Goal: Find specific page/section: Find specific page/section

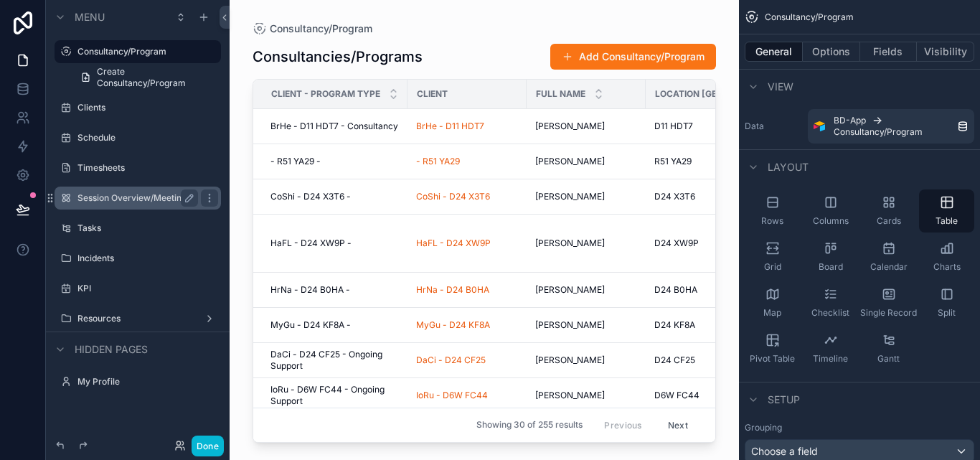
click at [161, 202] on label "Session Overview/Meetings (clone)" at bounding box center [138, 197] width 121 height 11
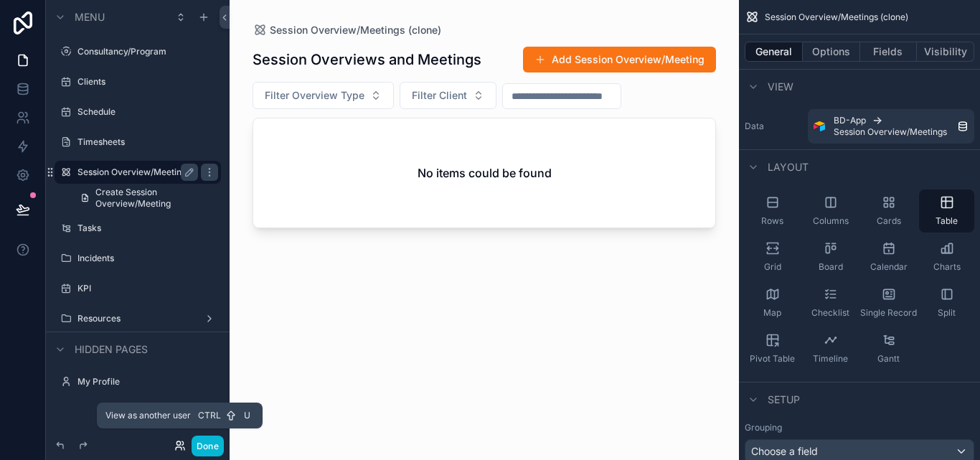
click at [179, 442] on icon at bounding box center [179, 443] width 4 height 4
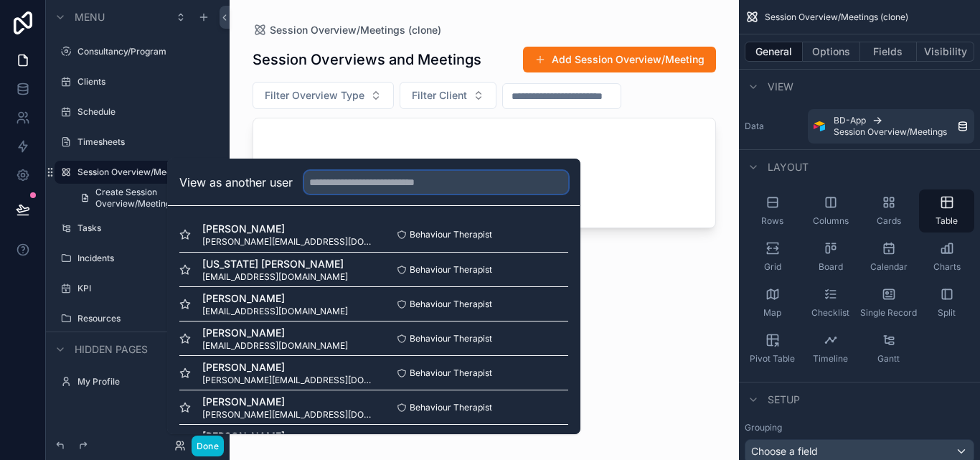
click at [478, 184] on input "text" at bounding box center [436, 182] width 264 height 23
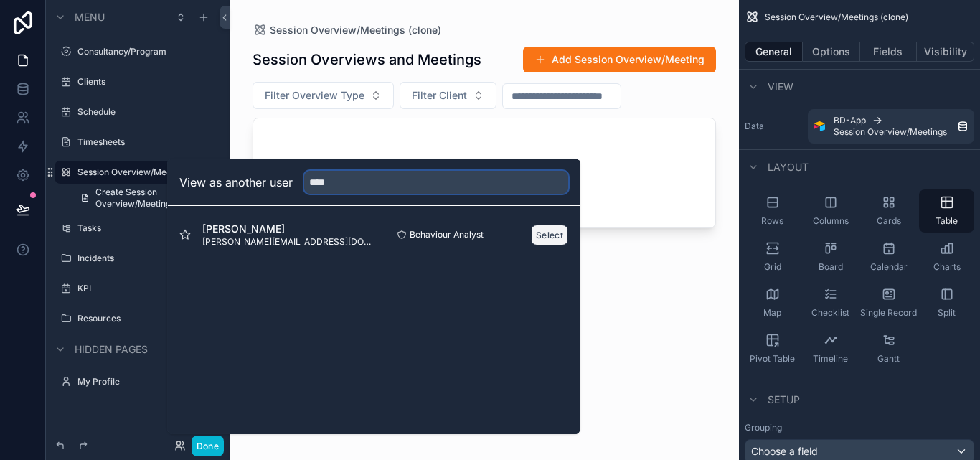
type input "****"
click at [550, 243] on button "Select" at bounding box center [549, 235] width 37 height 21
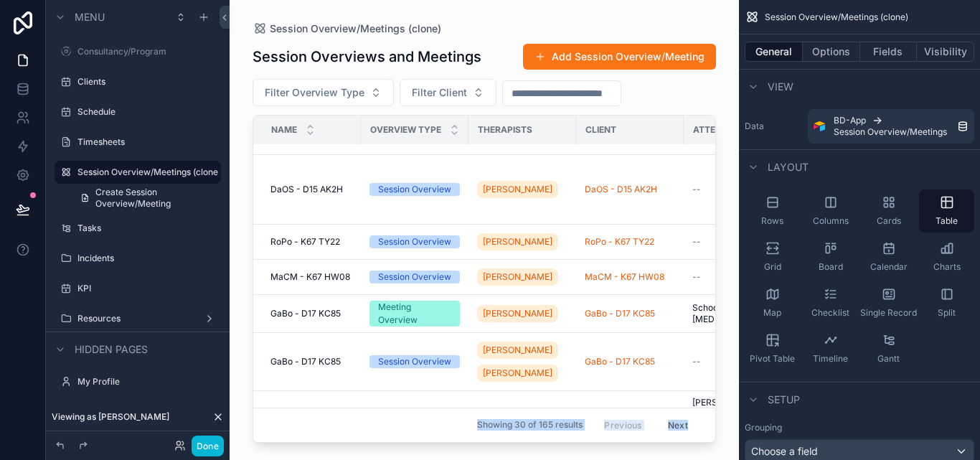
drag, startPoint x: 424, startPoint y: 437, endPoint x: 459, endPoint y: 431, distance: 35.0
click at [459, 431] on div "Session Overview/Meetings (clone) Session Overviews and Meetings Add Session Ov…" at bounding box center [485, 221] width 510 height 443
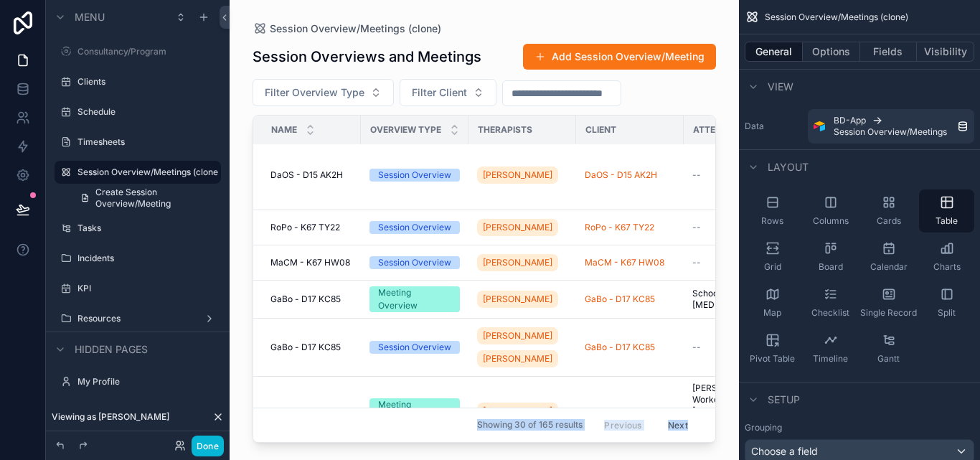
scroll to position [167, 0]
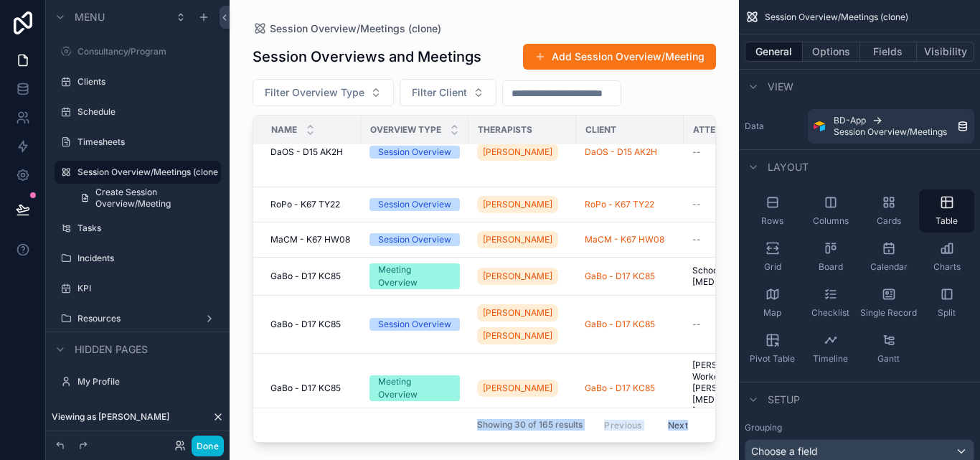
click at [418, 437] on div "scrollable content" at bounding box center [485, 221] width 510 height 443
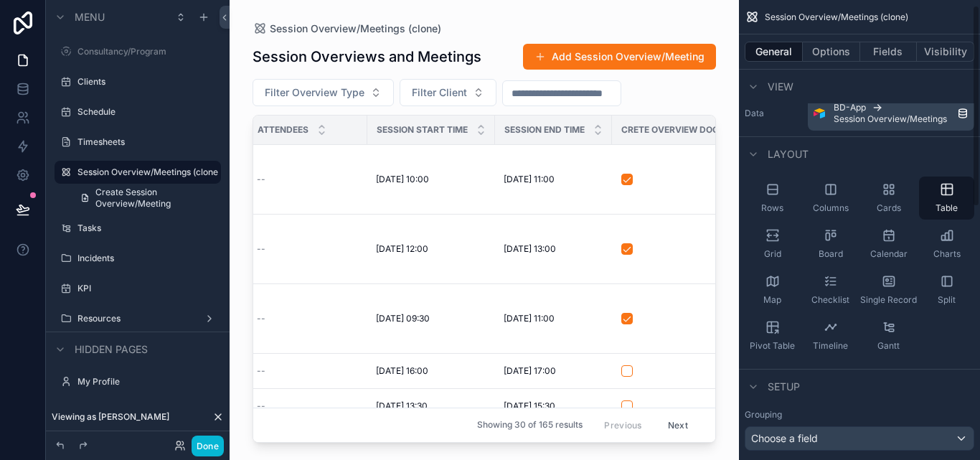
scroll to position [12, 0]
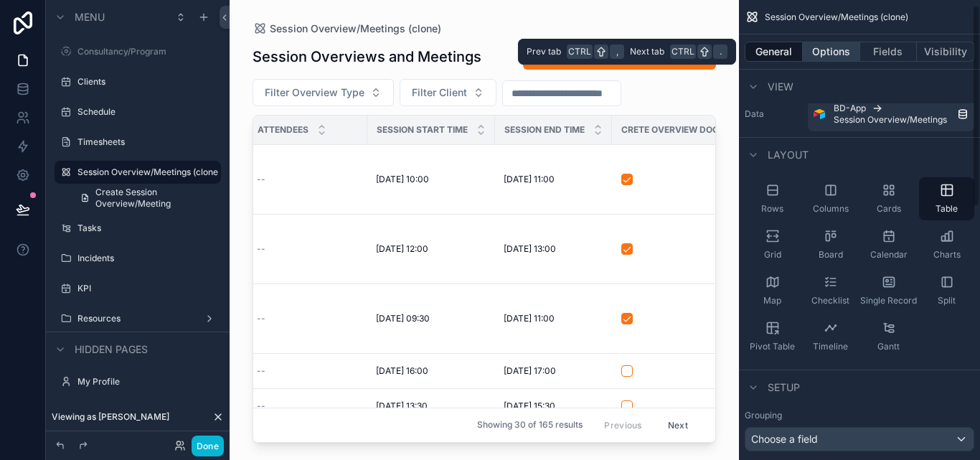
click at [822, 53] on button "Options" at bounding box center [831, 52] width 57 height 20
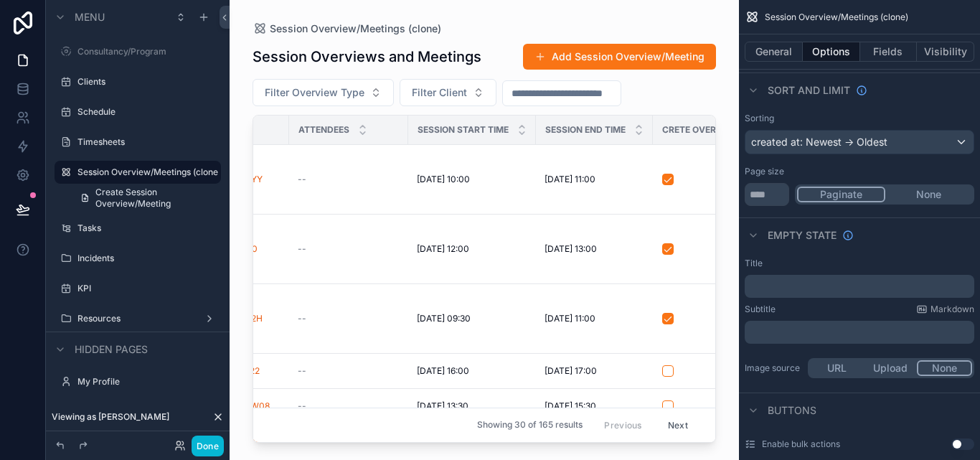
scroll to position [0, 395]
click at [522, 133] on icon "scrollable content" at bounding box center [522, 133] width 5 height 2
click at [524, 126] on icon "scrollable content" at bounding box center [522, 127] width 5 height 2
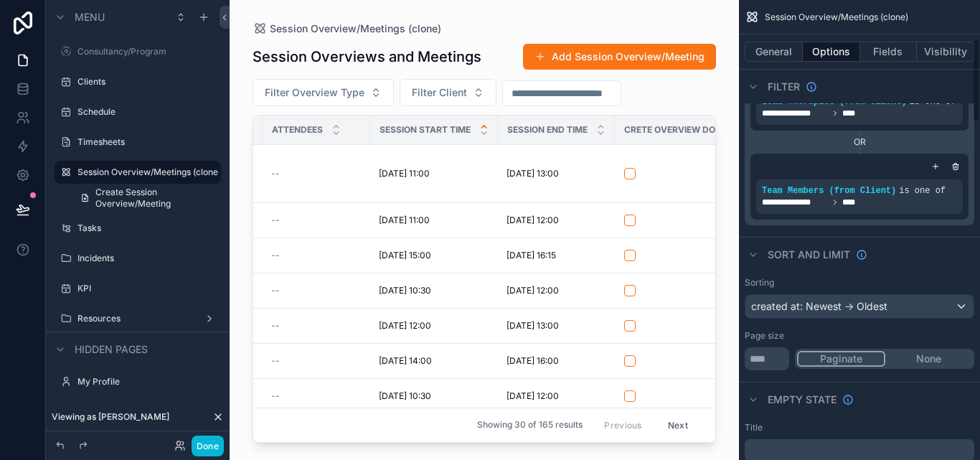
scroll to position [215, 0]
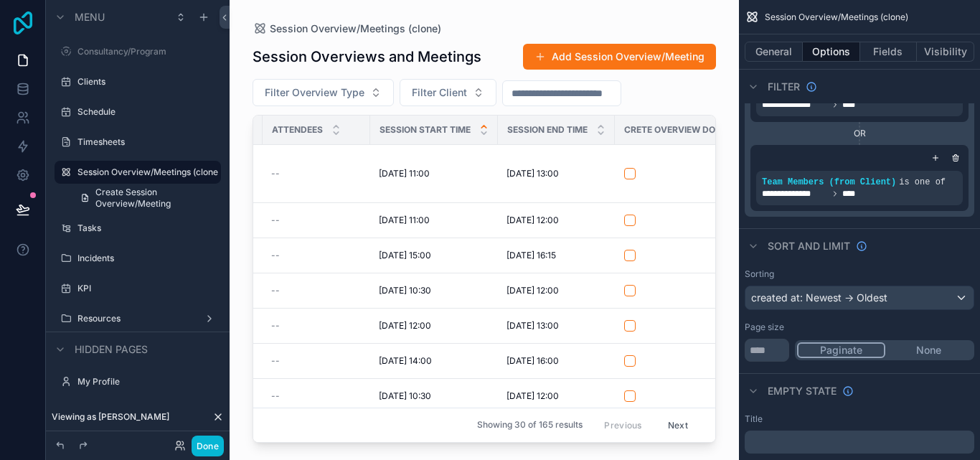
click at [30, 21] on icon at bounding box center [23, 22] width 19 height 23
